Goal: Task Accomplishment & Management: Use online tool/utility

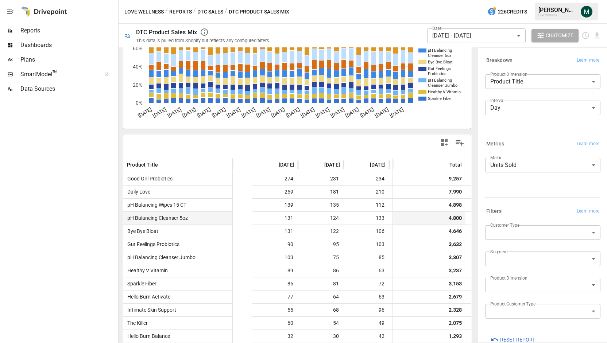
scroll to position [0, 1487]
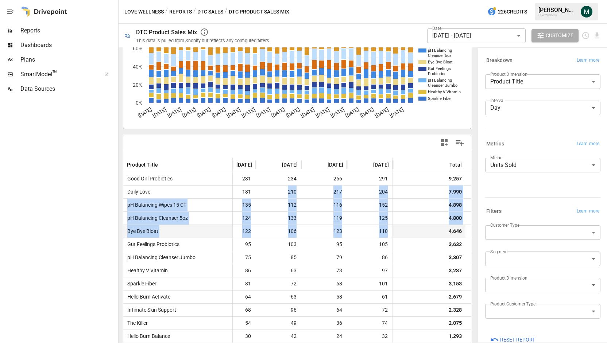
drag, startPoint x: 259, startPoint y: 192, endPoint x: 383, endPoint y: 227, distance: 129.2
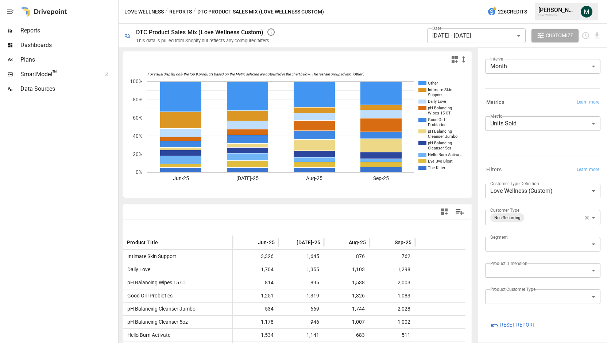
click at [528, 0] on body "Reports Dashboards Plans SmartModel ™ Data Sources Love Wellness / Reports / DT…" at bounding box center [303, 0] width 607 height 0
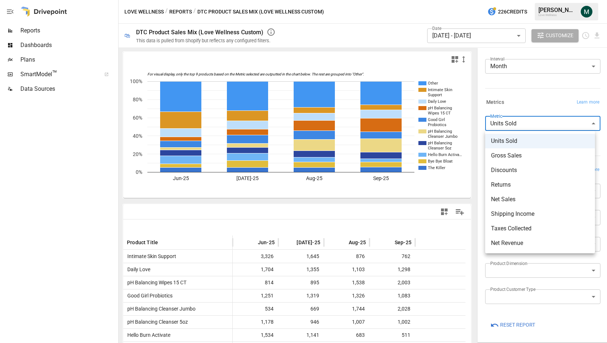
click at [524, 198] on span "Net Sales" at bounding box center [540, 199] width 98 height 9
type input "*********"
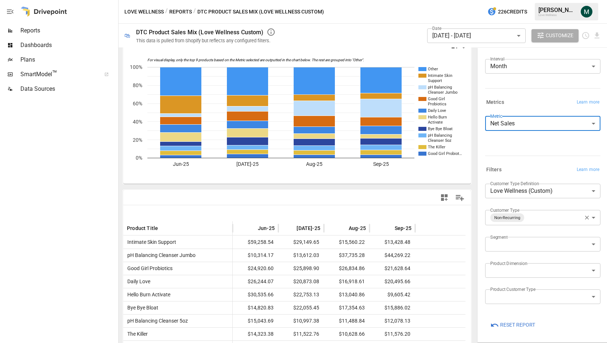
scroll to position [14, 0]
click at [493, 0] on body "Reports Dashboards Plans SmartModel ™ Data Sources Love Wellness / Reports / DT…" at bounding box center [303, 0] width 607 height 0
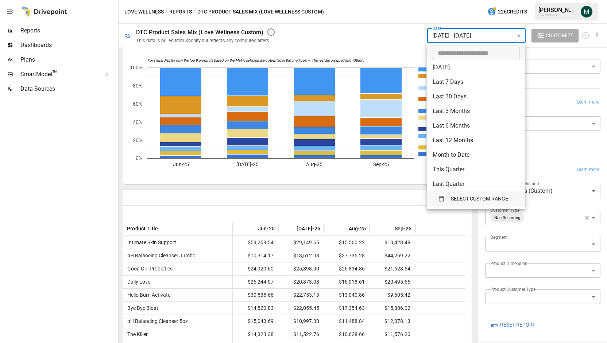
click at [441, 197] on icon "button" at bounding box center [441, 198] width 5 height 5
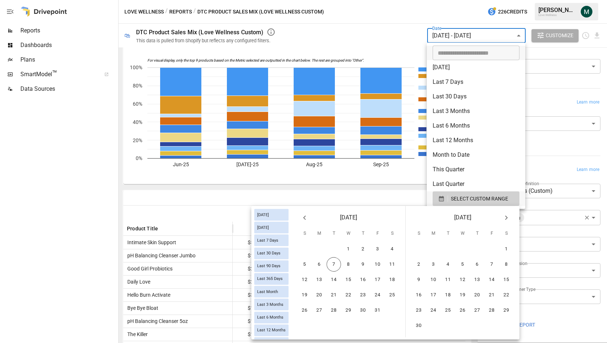
click at [310, 220] on button "Previous month" at bounding box center [304, 218] width 15 height 15
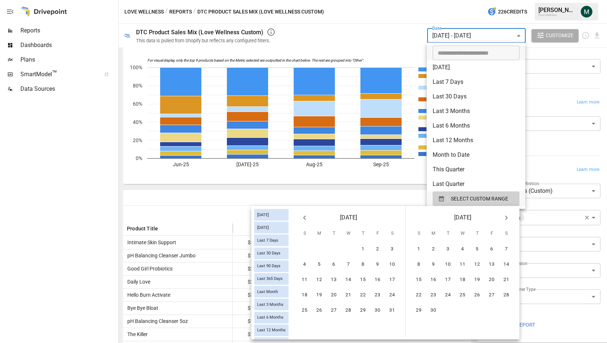
click at [310, 220] on button "Previous month" at bounding box center [304, 218] width 15 height 15
click at [345, 251] on button "1" at bounding box center [348, 249] width 15 height 15
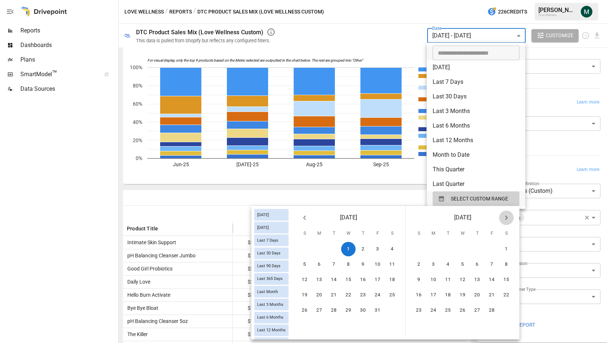
click at [507, 219] on icon "Next month" at bounding box center [506, 217] width 9 height 9
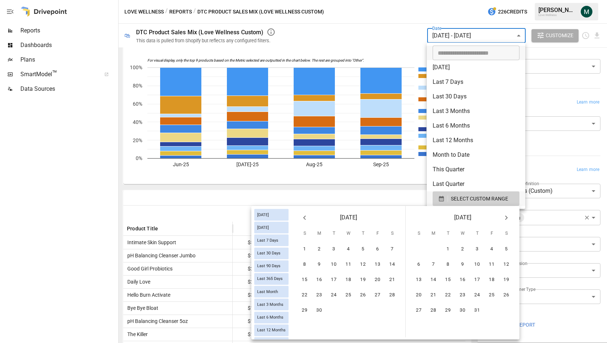
scroll to position [0, 0]
click at [507, 219] on icon "Next month" at bounding box center [506, 217] width 9 height 9
click at [339, 313] on button "30" at bounding box center [334, 311] width 15 height 15
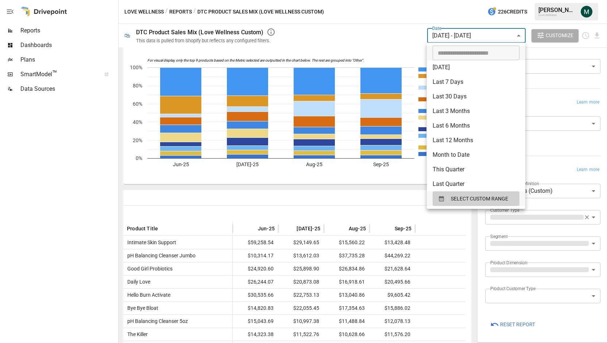
scroll to position [41, 0]
